Goal: Transaction & Acquisition: Download file/media

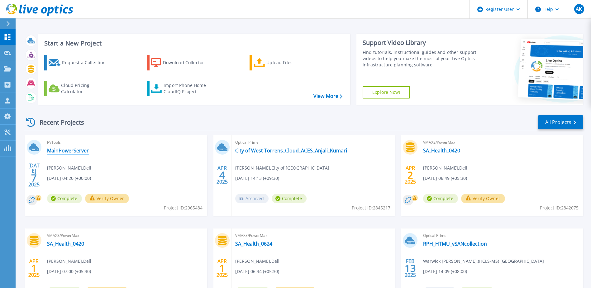
click at [66, 150] on link "MainPowerServer" at bounding box center [68, 150] width 42 height 6
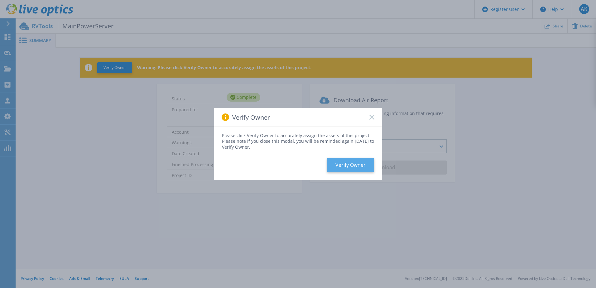
click at [363, 164] on button "Verify Owner" at bounding box center [350, 165] width 47 height 14
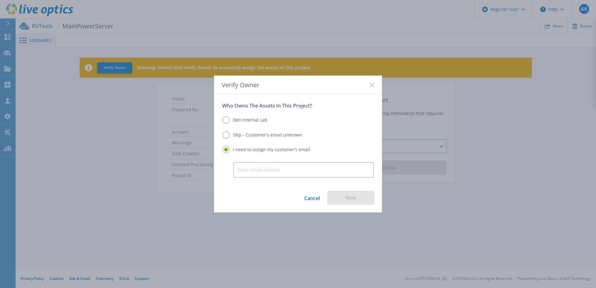
click at [373, 83] on icon at bounding box center [371, 85] width 5 height 5
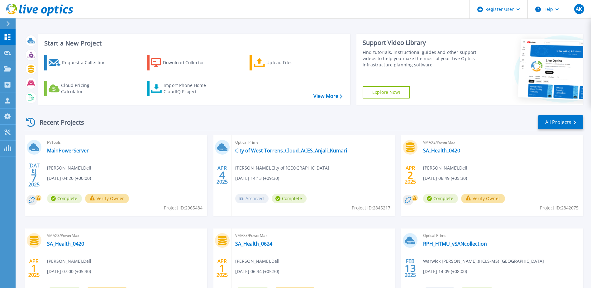
click at [441, 177] on span "04/02/2025, 06:49 (+05:30)" at bounding box center [445, 178] width 44 height 7
click at [9, 72] on link "Projects Projects" at bounding box center [8, 69] width 16 height 16
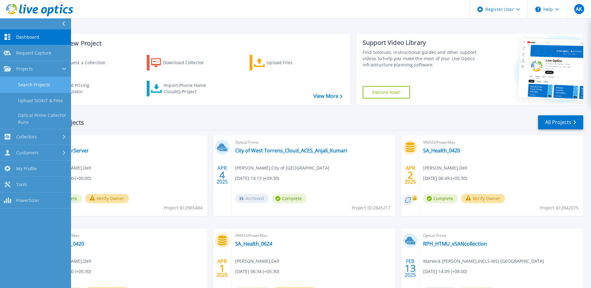
click at [18, 80] on link "Search Projects" at bounding box center [35, 85] width 71 height 16
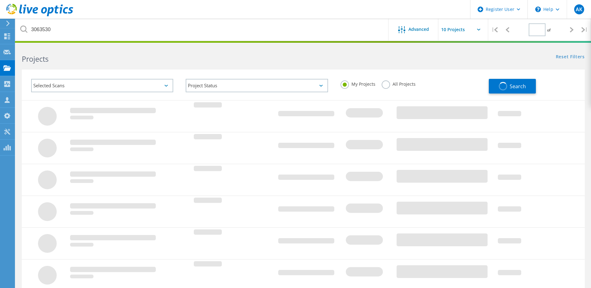
type input "1"
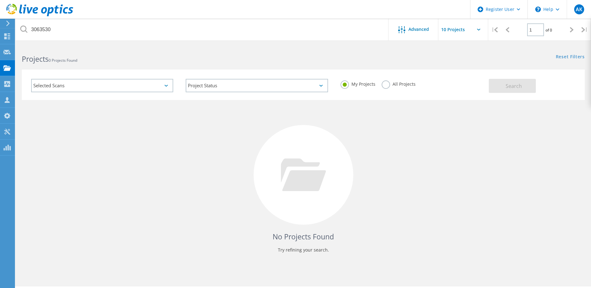
click at [383, 84] on label "All Projects" at bounding box center [399, 83] width 34 height 6
click at [0, 0] on input "All Projects" at bounding box center [0, 0] width 0 height 0
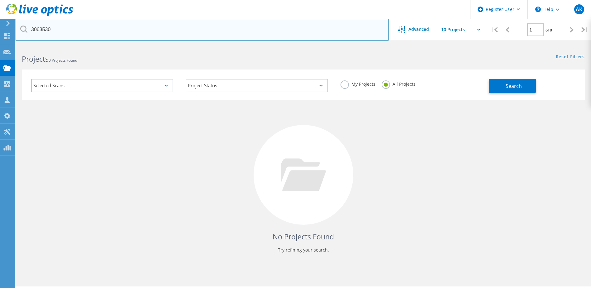
drag, startPoint x: 126, startPoint y: 30, endPoint x: 26, endPoint y: 32, distance: 100.1
click at [26, 32] on div "3063530" at bounding box center [202, 30] width 373 height 22
paste input "59486"
type input "3059486"
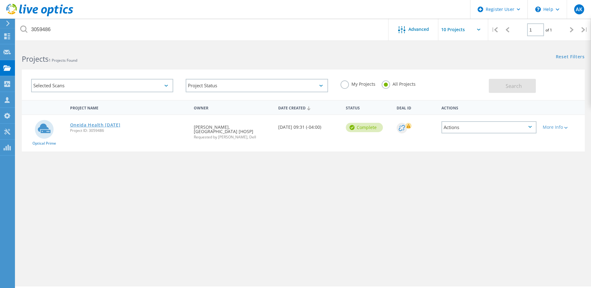
click at [112, 127] on link "Oneida Health [DATE]" at bounding box center [95, 125] width 50 height 4
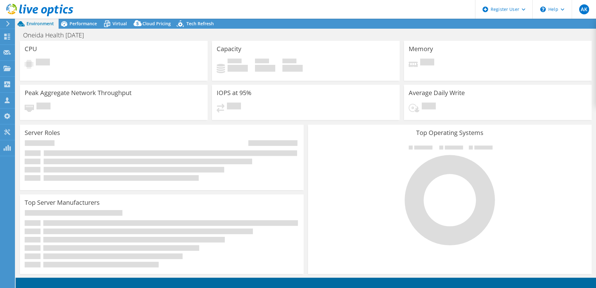
select select "USEast"
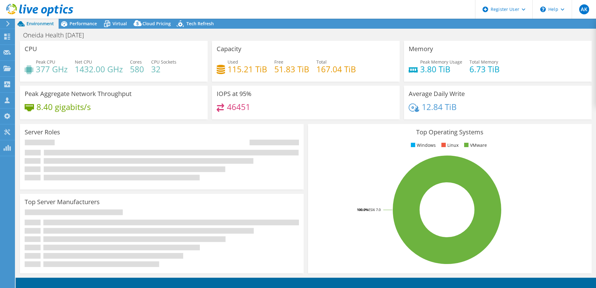
select select "USEast"
select select "USD"
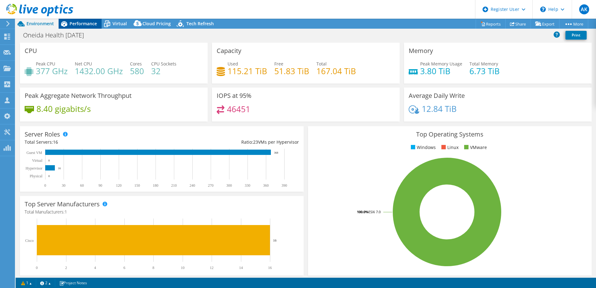
click at [93, 25] on span "Performance" at bounding box center [83, 24] width 27 height 6
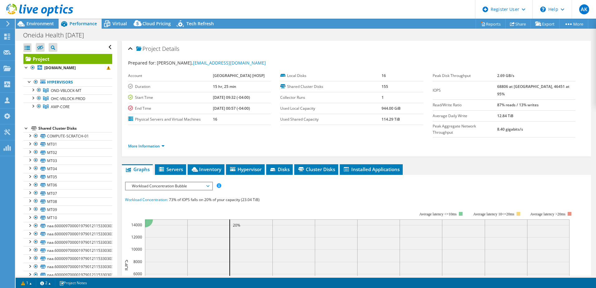
click at [197, 18] on header "AK Dell User Anjali Kumari Anjali.Kumari4@dell.com Dell My Profile Log Out \n H…" at bounding box center [298, 9] width 596 height 19
click at [198, 21] on span "Tech Refresh" at bounding box center [199, 24] width 27 height 6
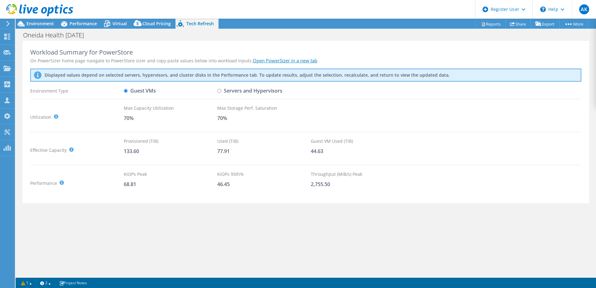
click at [218, 90] on input "Servers and Hypervisors" at bounding box center [219, 91] width 4 height 4
radio input "true"
click at [125, 90] on input "Guest VMs" at bounding box center [126, 91] width 4 height 4
radio input "true"
radio input "false"
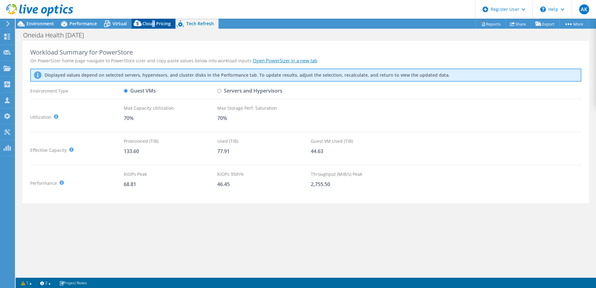
click at [153, 20] on div "Cloud Pricing" at bounding box center [154, 24] width 44 height 10
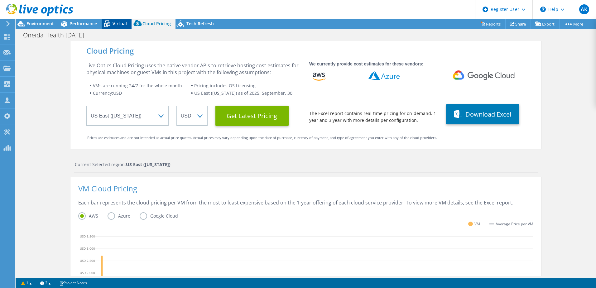
click at [114, 24] on span "Virtual" at bounding box center [120, 24] width 14 height 6
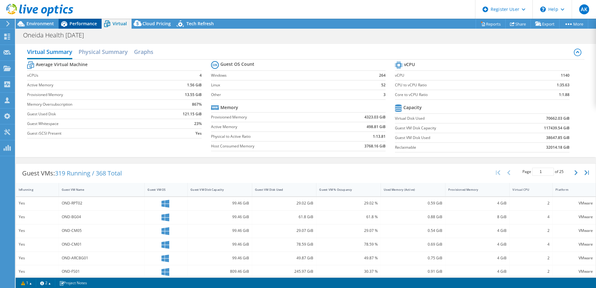
click at [77, 26] on span "Performance" at bounding box center [83, 24] width 27 height 6
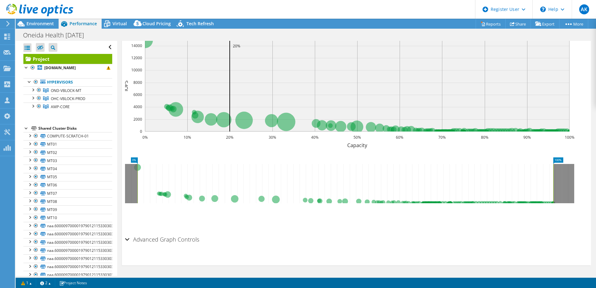
scroll to position [180, 0]
click at [176, 235] on h2 "Advanced Graph Controls" at bounding box center [162, 239] width 74 height 12
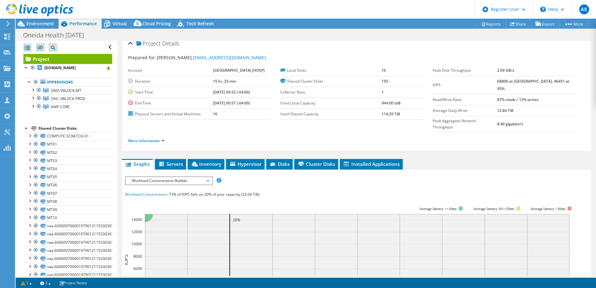
scroll to position [0, 0]
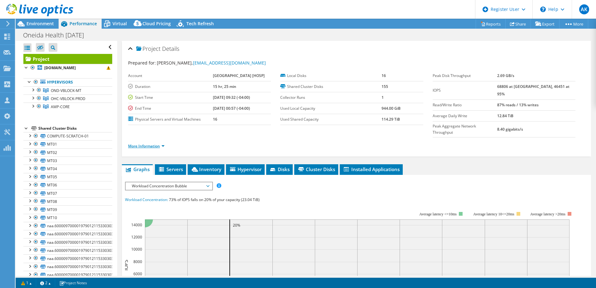
click at [147, 146] on link "More Information" at bounding box center [146, 145] width 36 height 5
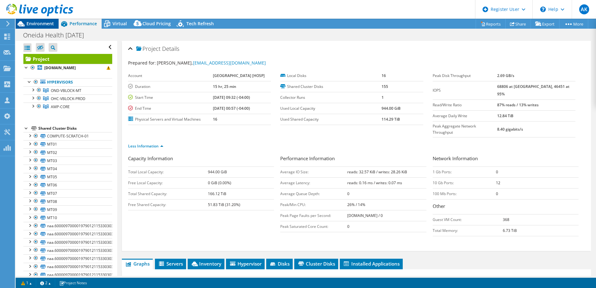
click at [40, 25] on span "Environment" at bounding box center [39, 24] width 27 height 6
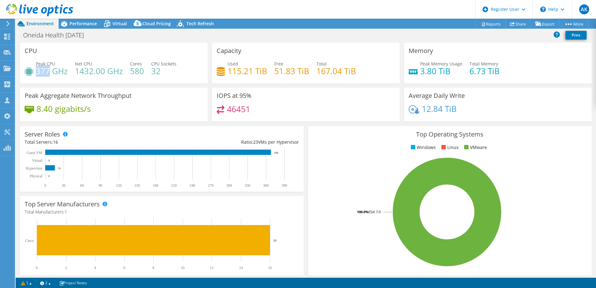
drag, startPoint x: 36, startPoint y: 71, endPoint x: 49, endPoint y: 72, distance: 12.5
click at [49, 72] on h4 "377 GHz" at bounding box center [52, 71] width 32 height 7
copy h4 "377"
drag, startPoint x: 23, startPoint y: 36, endPoint x: 60, endPoint y: 32, distance: 38.0
click at [60, 32] on h1 "Oneida Health 9-18-2025" at bounding box center [56, 35] width 73 height 7
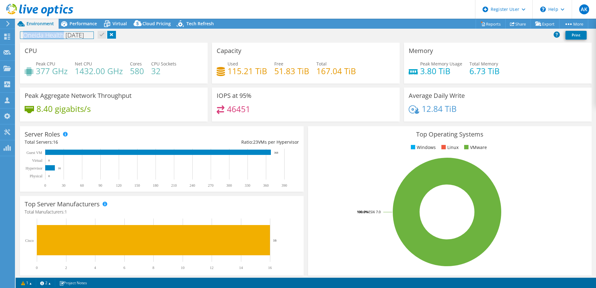
drag, startPoint x: 64, startPoint y: 34, endPoint x: 21, endPoint y: 37, distance: 43.5
click at [21, 37] on h1 "Oneida Health 9-18-2025" at bounding box center [56, 35] width 73 height 7
copy h1 "Oneida Health"
click at [497, 26] on link "Reports" at bounding box center [491, 24] width 30 height 10
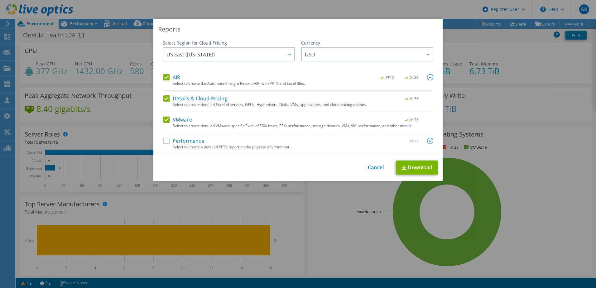
click at [163, 142] on label "Performance" at bounding box center [183, 141] width 41 height 6
click at [0, 0] on input "Performance" at bounding box center [0, 0] width 0 height 0
click at [423, 163] on link "Download" at bounding box center [417, 168] width 42 height 14
click at [376, 169] on link "Cancel" at bounding box center [376, 168] width 16 height 6
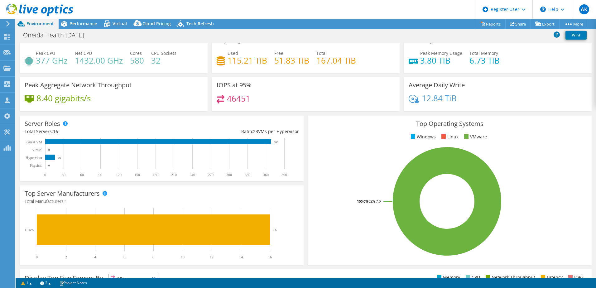
scroll to position [3, 0]
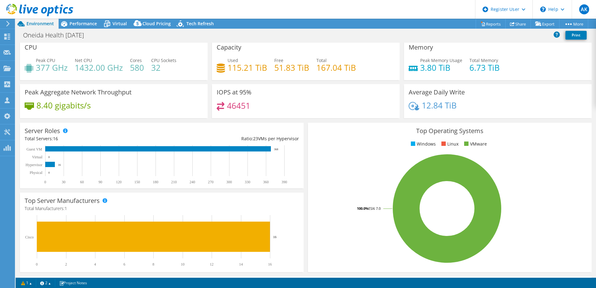
click at [442, 144] on span at bounding box center [443, 143] width 4 height 4
click at [464, 143] on span at bounding box center [466, 143] width 4 height 4
click at [73, 23] on span "Performance" at bounding box center [83, 24] width 27 height 6
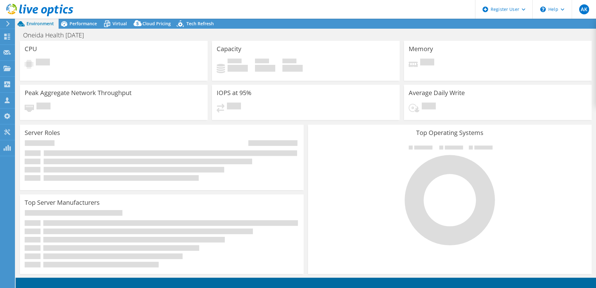
select select "USD"
select select "USEast"
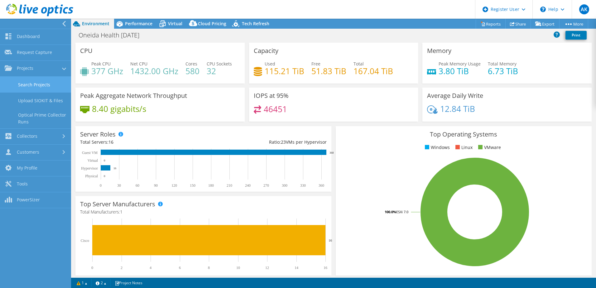
click at [17, 82] on link "Search Projects" at bounding box center [35, 85] width 71 height 16
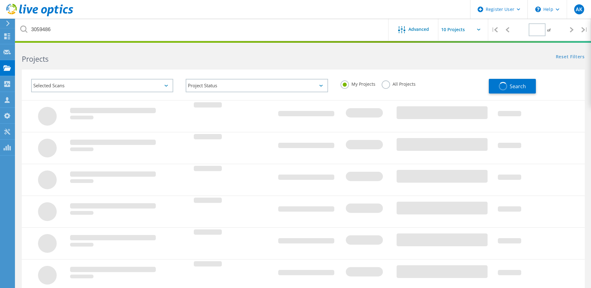
type input "1"
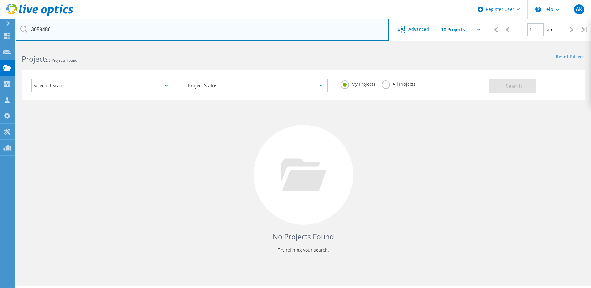
drag, startPoint x: 63, startPoint y: 26, endPoint x: 21, endPoint y: 32, distance: 41.9
click at [21, 32] on div "3059486" at bounding box center [202, 30] width 373 height 22
paste input "63530"
type input "3063530"
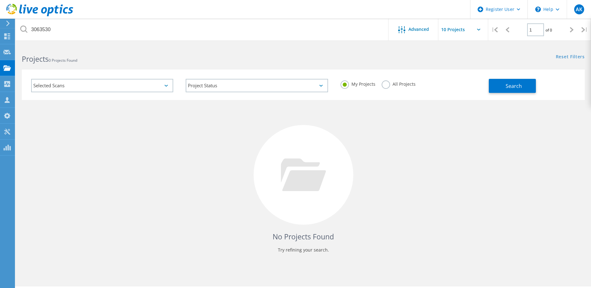
click at [388, 84] on label "All Projects" at bounding box center [399, 83] width 34 height 6
click at [0, 0] on input "All Projects" at bounding box center [0, 0] width 0 height 0
click at [509, 84] on span "Search" at bounding box center [514, 86] width 16 height 7
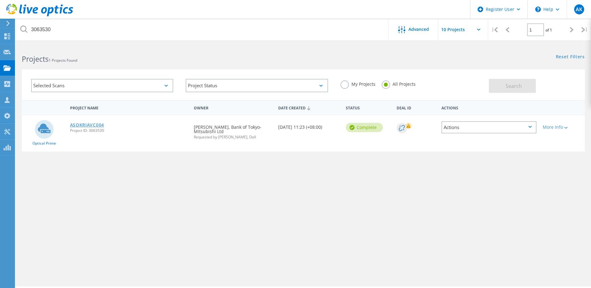
click at [90, 123] on link "ASOKRIAVC004" at bounding box center [87, 125] width 34 height 4
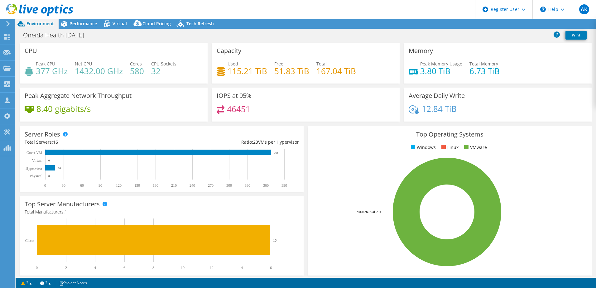
select select "USEast"
select select "USD"
